Goal: Navigation & Orientation: Find specific page/section

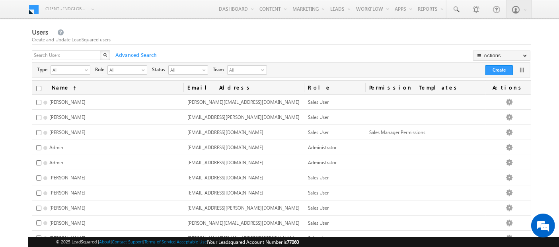
click at [283, 38] on div "Create and Update LeadSquared users" at bounding box center [281, 39] width 499 height 7
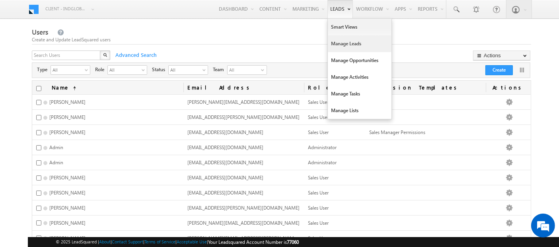
click at [343, 47] on link "Manage Leads" at bounding box center [360, 43] width 64 height 17
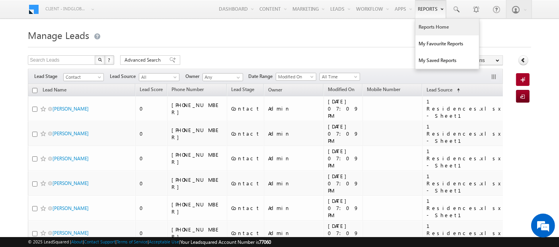
click at [436, 27] on link "Reports Home" at bounding box center [447, 27] width 64 height 17
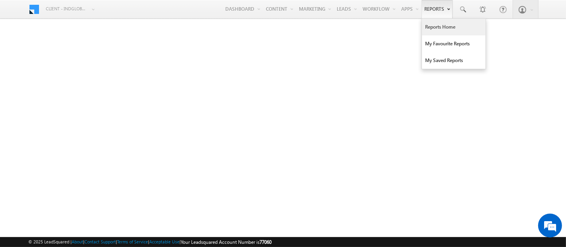
click at [432, 29] on link "Reports Home" at bounding box center [454, 27] width 64 height 17
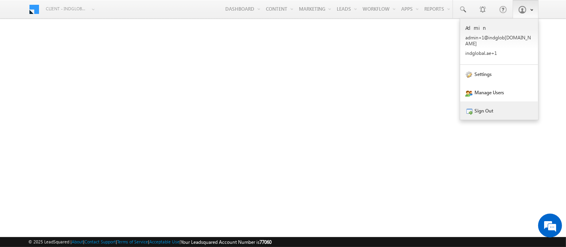
click at [508, 111] on link "Sign Out" at bounding box center [499, 110] width 78 height 18
